Goal: Find specific page/section: Find specific page/section

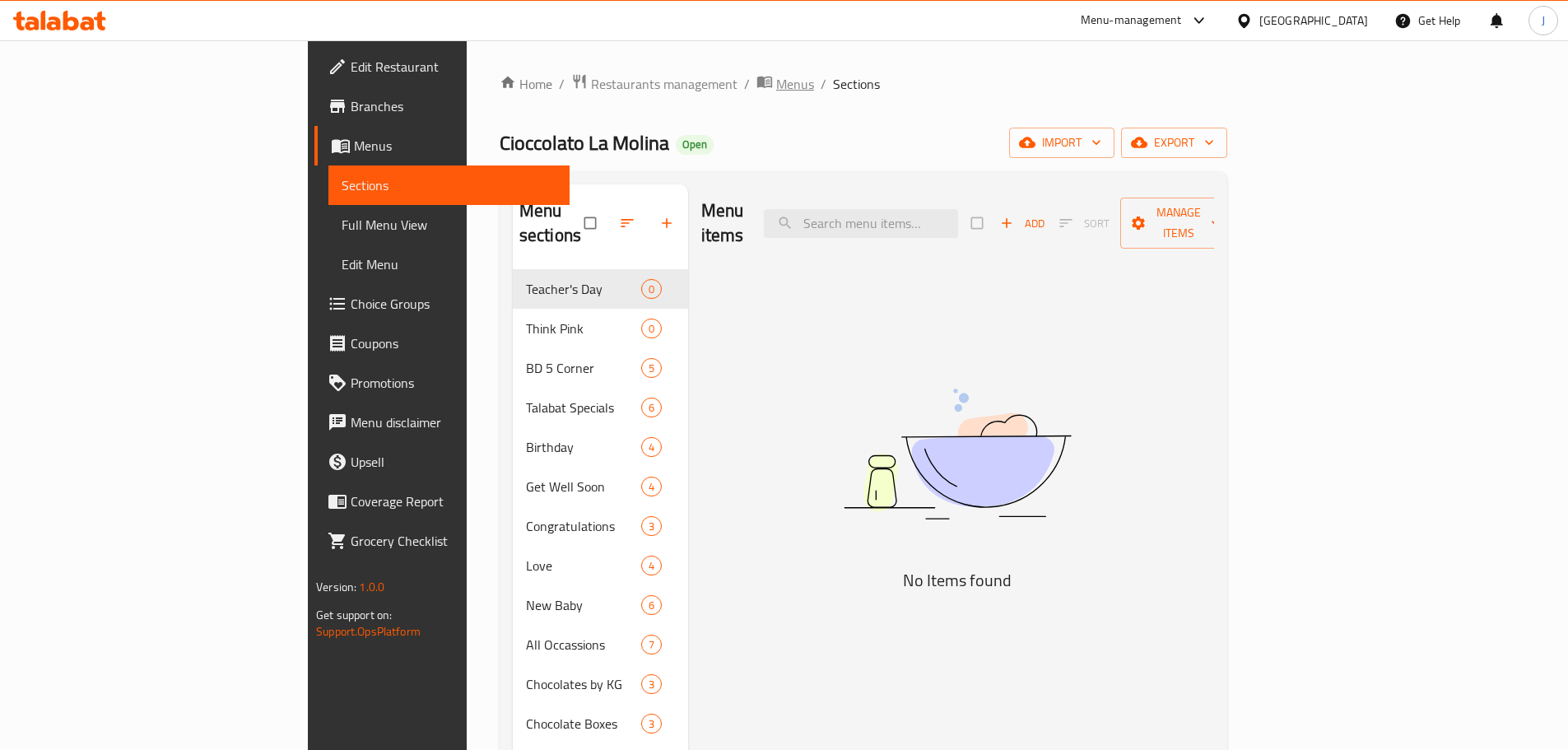
click at [776, 89] on span "Menus" at bounding box center [795, 83] width 38 height 20
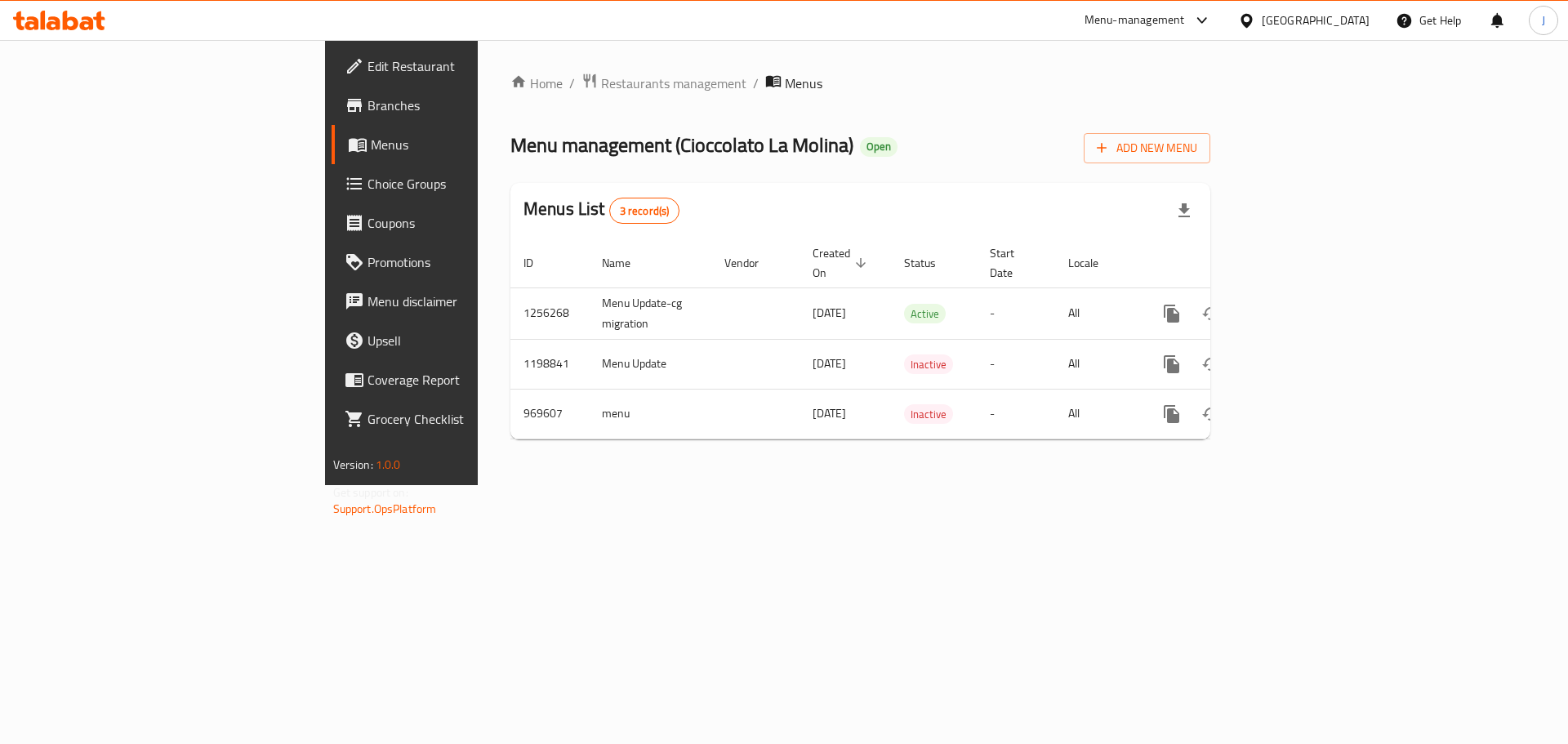
click at [510, 96] on div "Home / Restaurants management / Menus Menu management ( Cioccolato [PERSON_NAME…" at bounding box center [860, 262] width 700 height 380
click at [601, 85] on span "Restaurants management" at bounding box center [673, 83] width 145 height 20
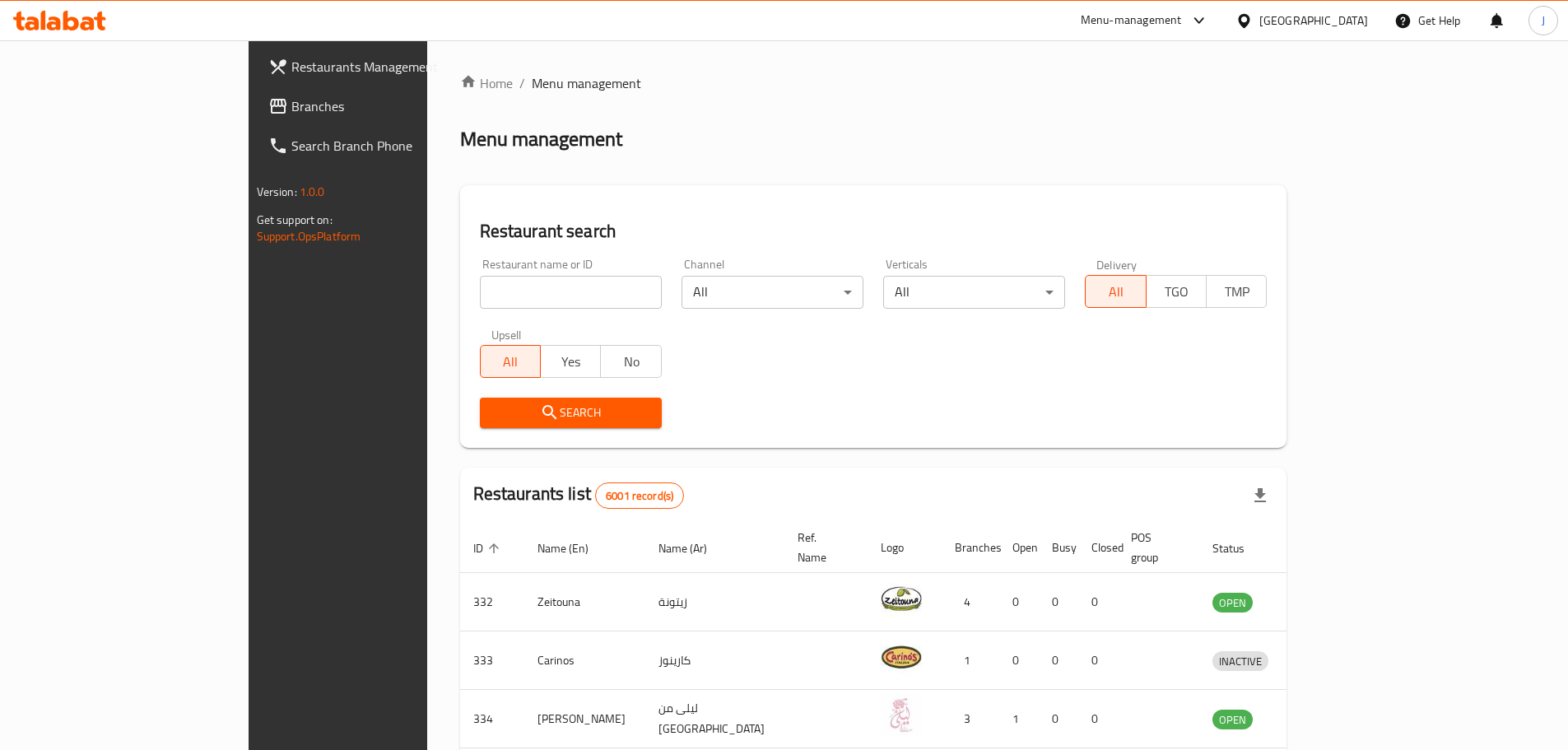
click at [480, 288] on input "search" at bounding box center [571, 292] width 181 height 33
type input "saqi"
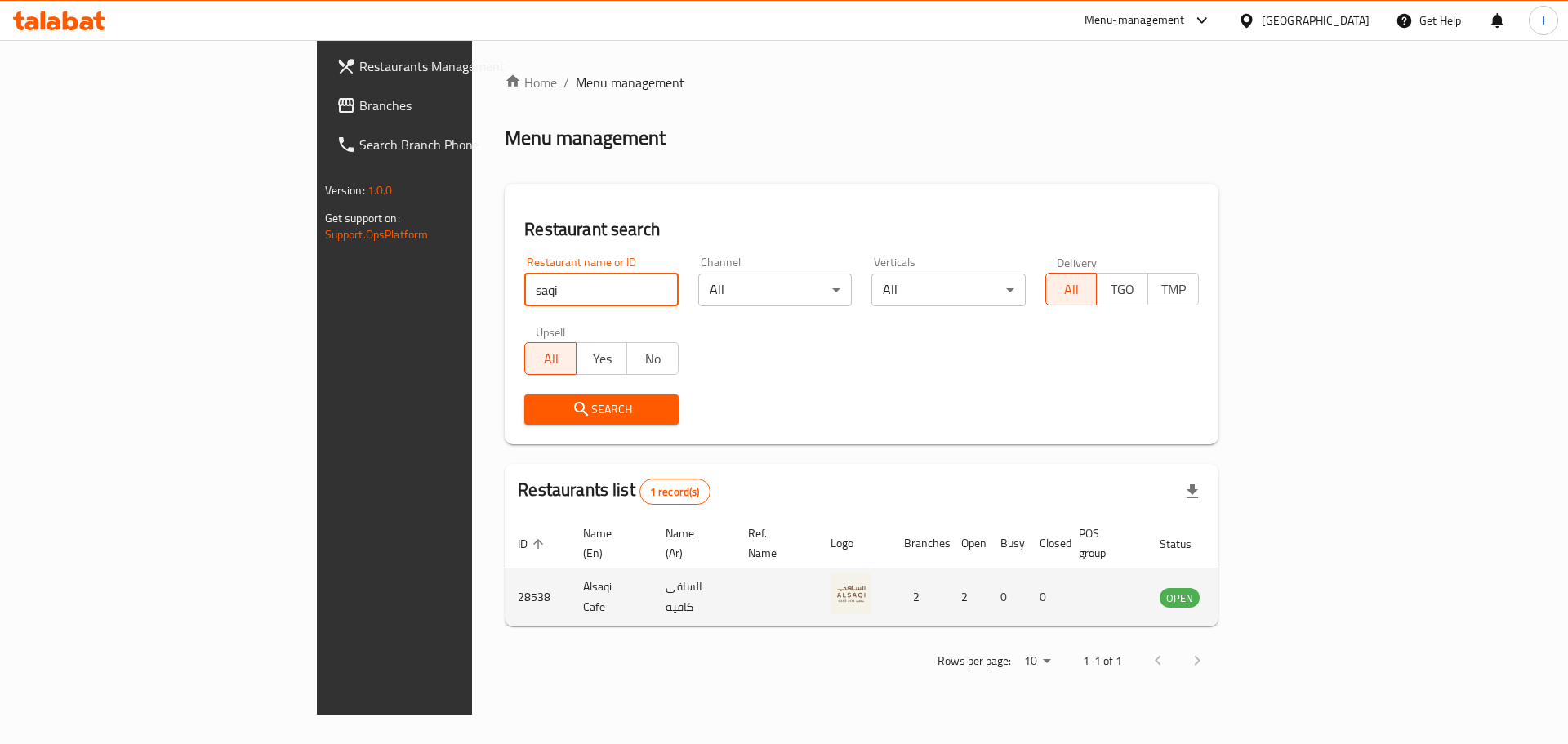
click at [1261, 595] on icon "enhanced table" at bounding box center [1259, 598] width 6 height 7
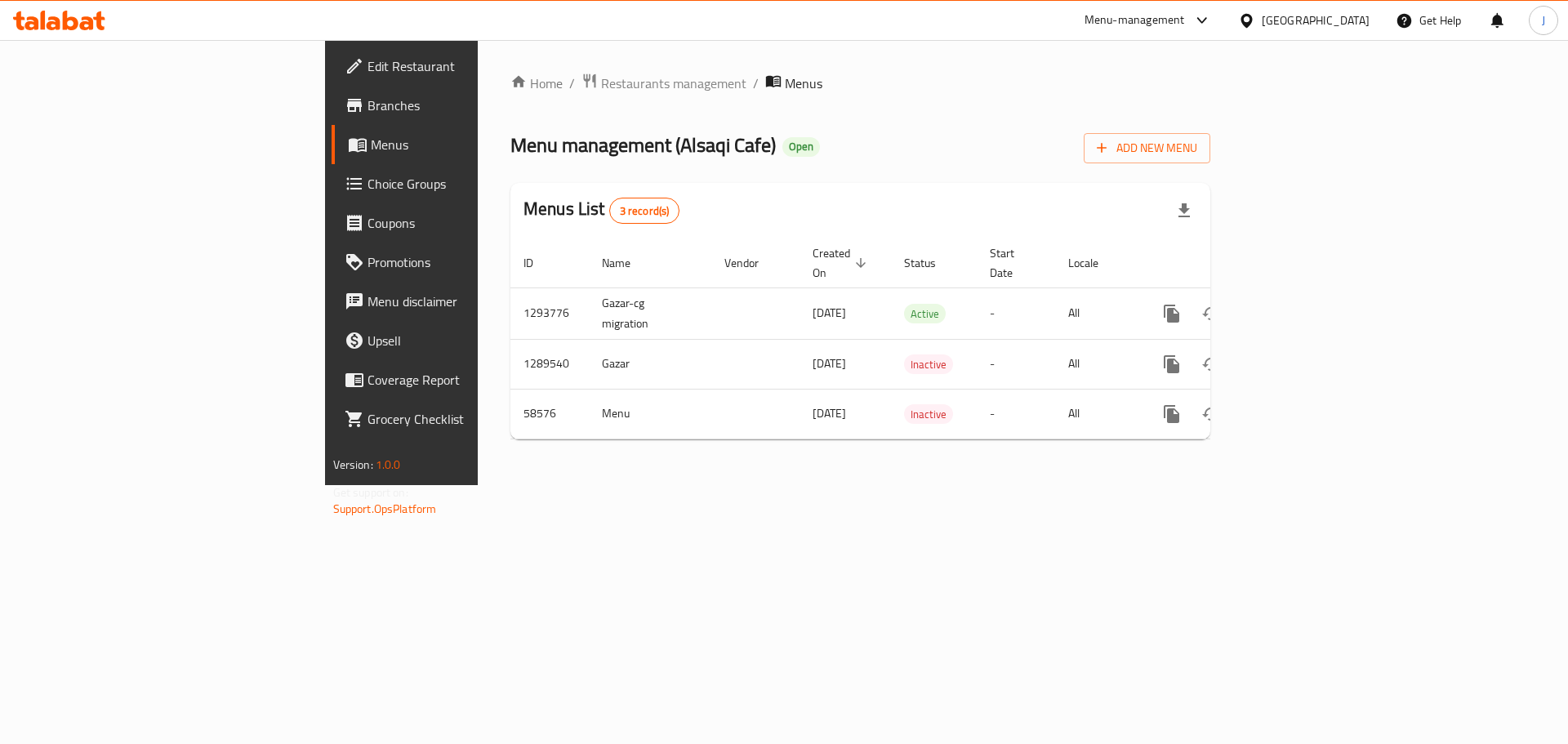
click at [368, 111] on span "Branches" at bounding box center [471, 105] width 206 height 20
